Goal: Information Seeking & Learning: Learn about a topic

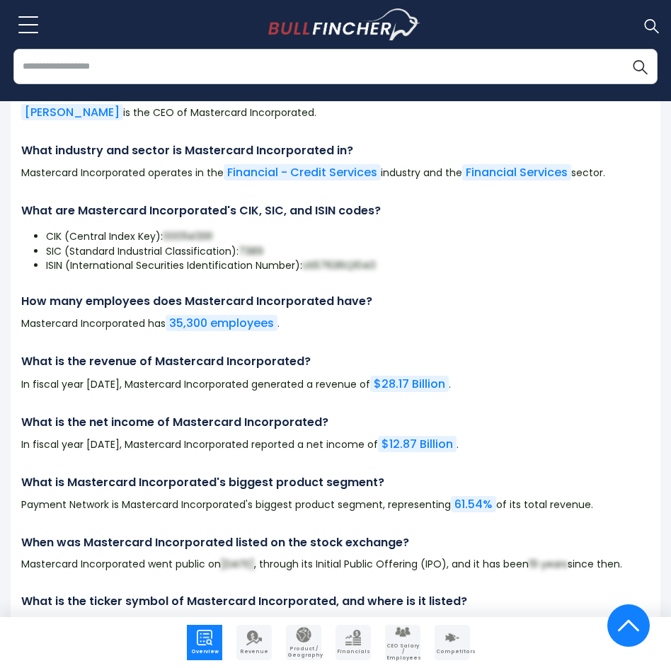
scroll to position [10612, 0]
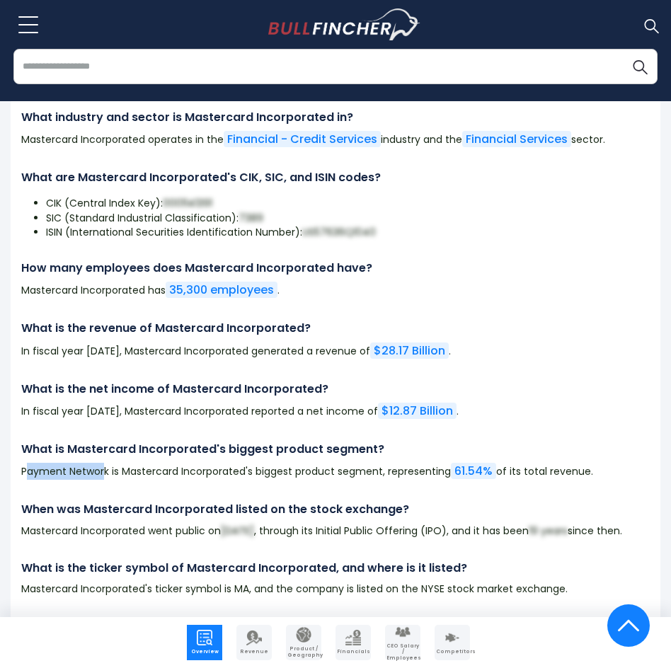
drag, startPoint x: 27, startPoint y: 492, endPoint x: 104, endPoint y: 490, distance: 77.1
click at [104, 480] on p "Payment Network is Mastercard Incorporated's biggest product segment, represent…" at bounding box center [335, 471] width 628 height 17
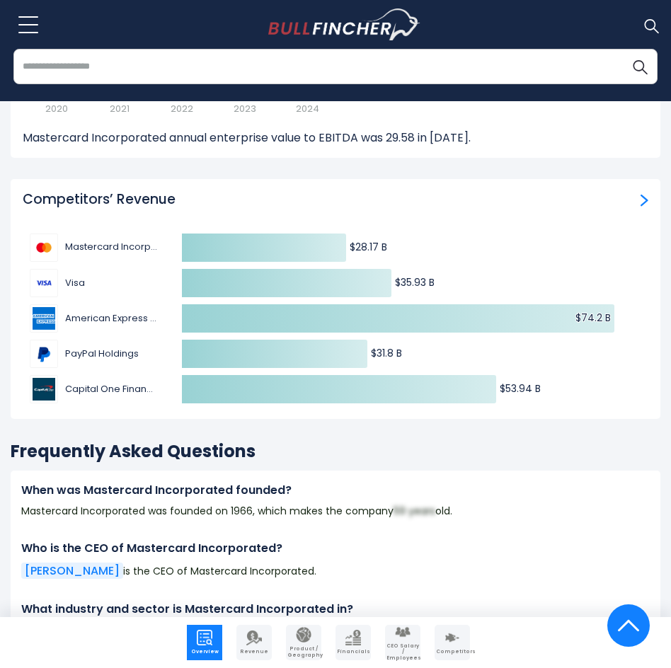
scroll to position [10046, 0]
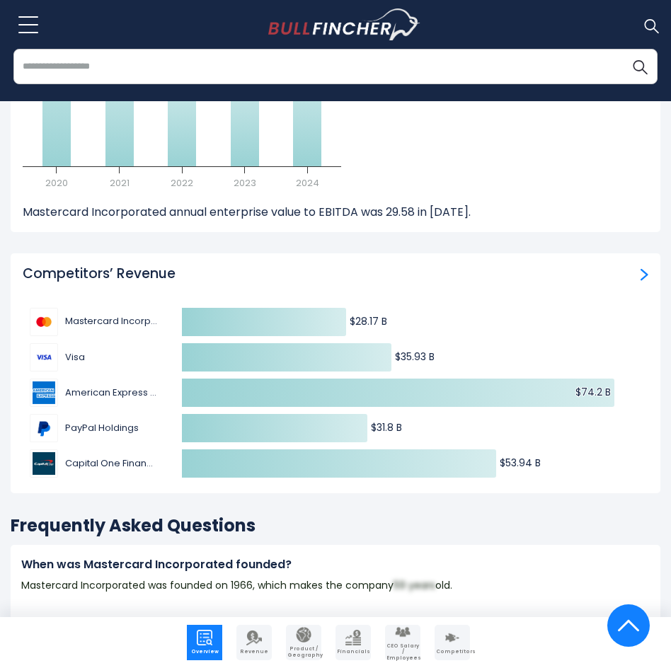
click at [81, 364] on span "Visa" at bounding box center [100, 357] width 71 height 14
click at [640, 281] on img "Competitors’ Revenue" at bounding box center [644, 274] width 8 height 13
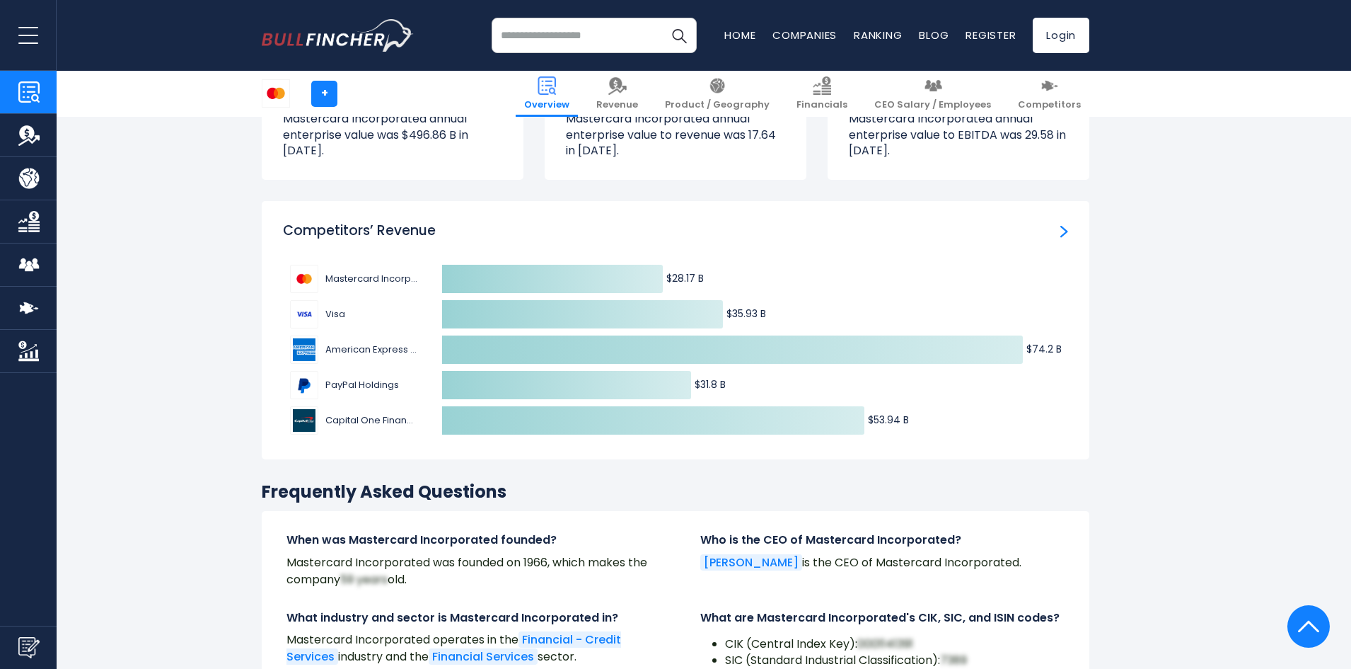
scroll to position [4613, 0]
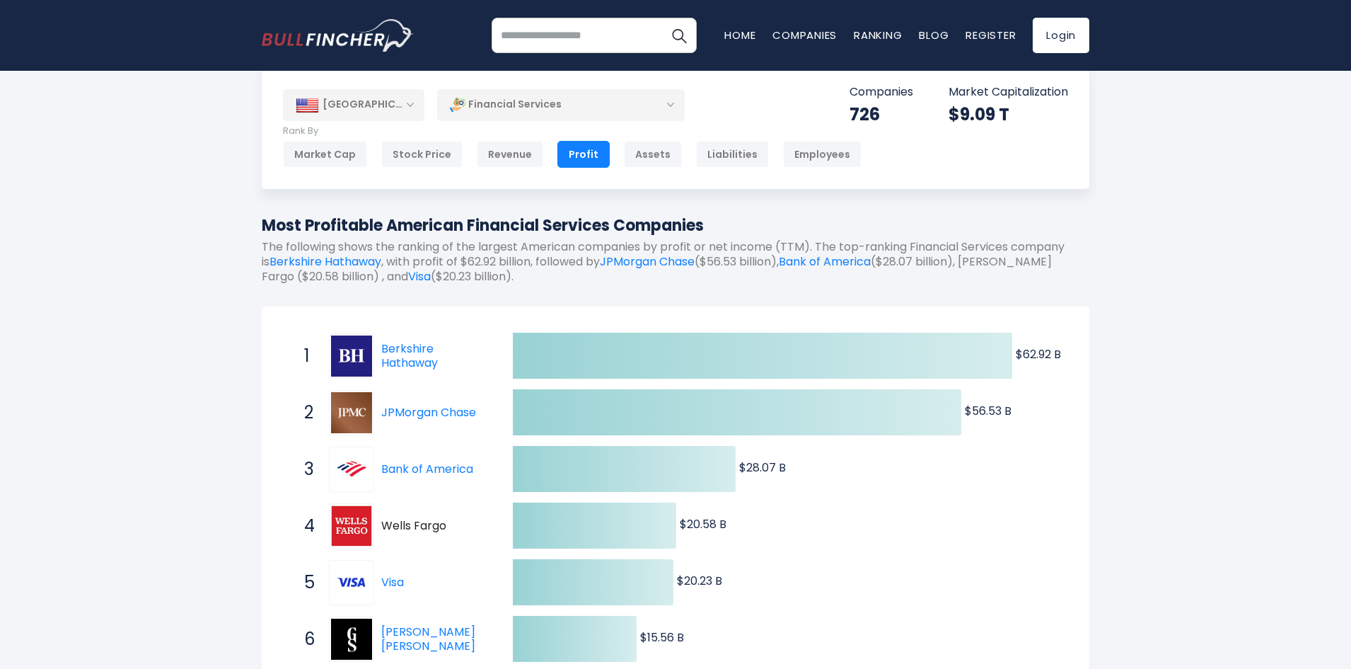
scroll to position [71, 0]
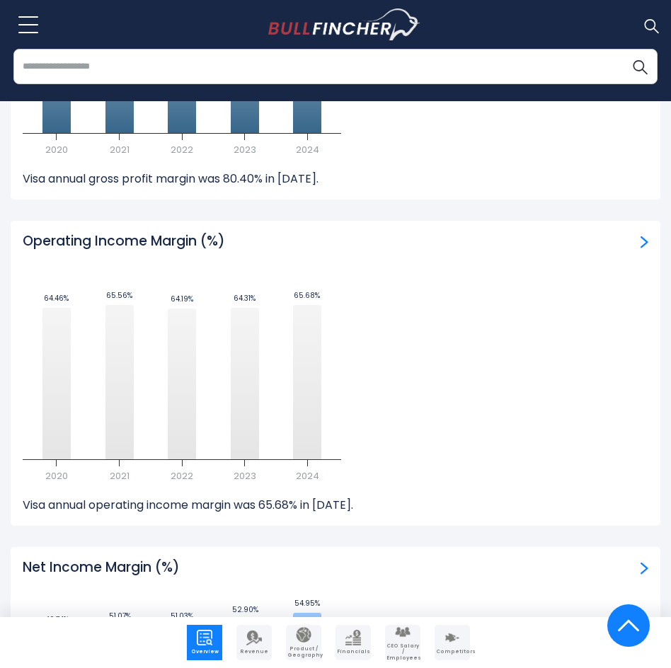
scroll to position [6579, 0]
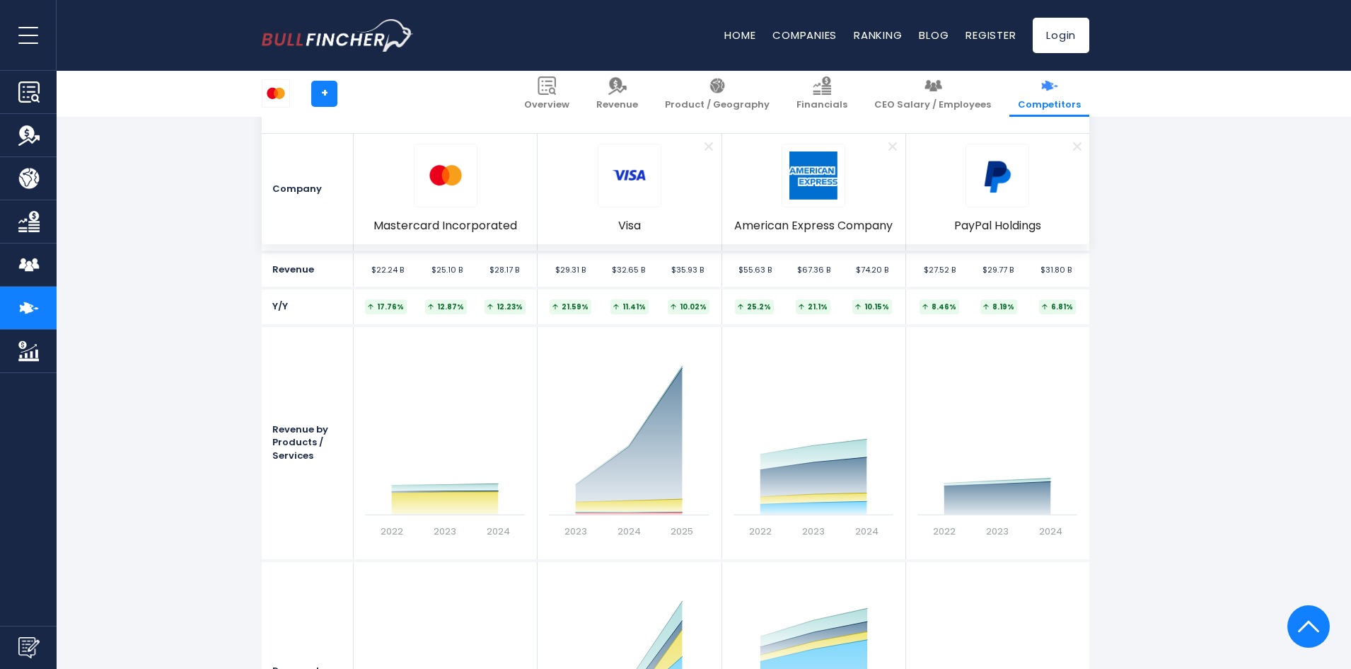
scroll to position [1415, 0]
